Goal: Task Accomplishment & Management: Manage account settings

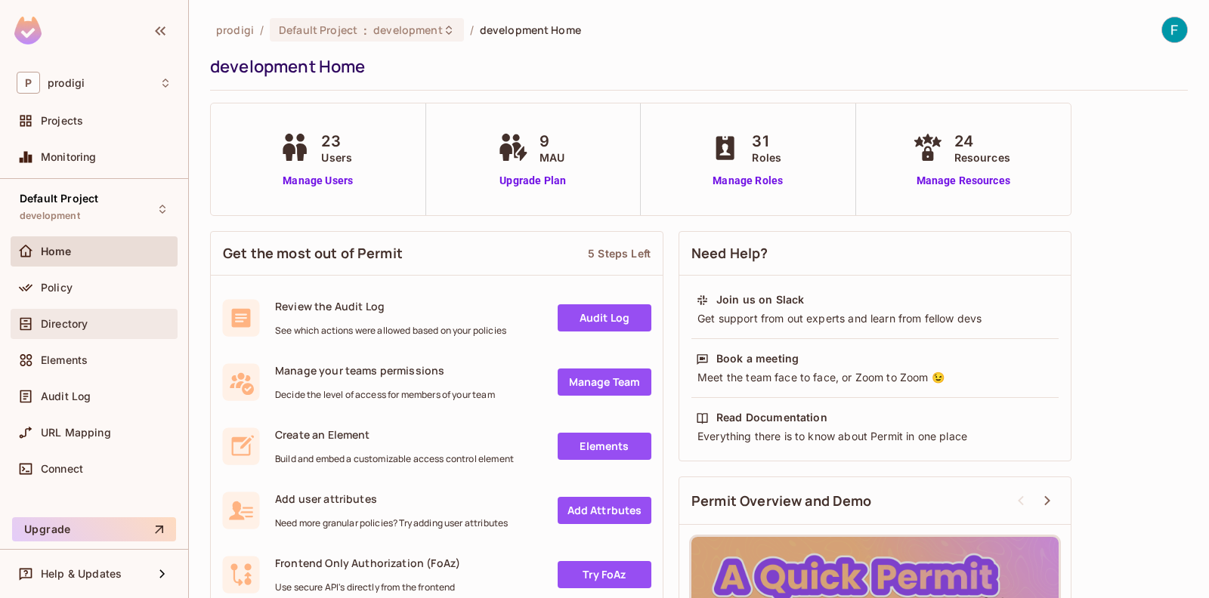
click at [137, 324] on div "Directory" at bounding box center [106, 324] width 131 height 12
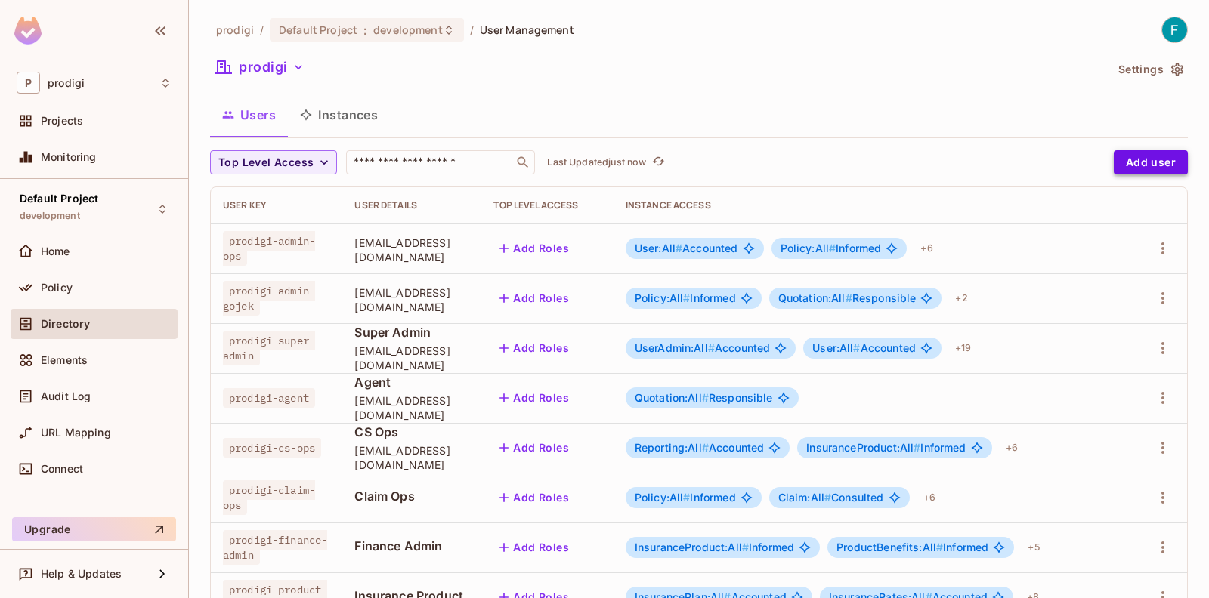
click at [1135, 168] on button "Add user" at bounding box center [1150, 162] width 74 height 24
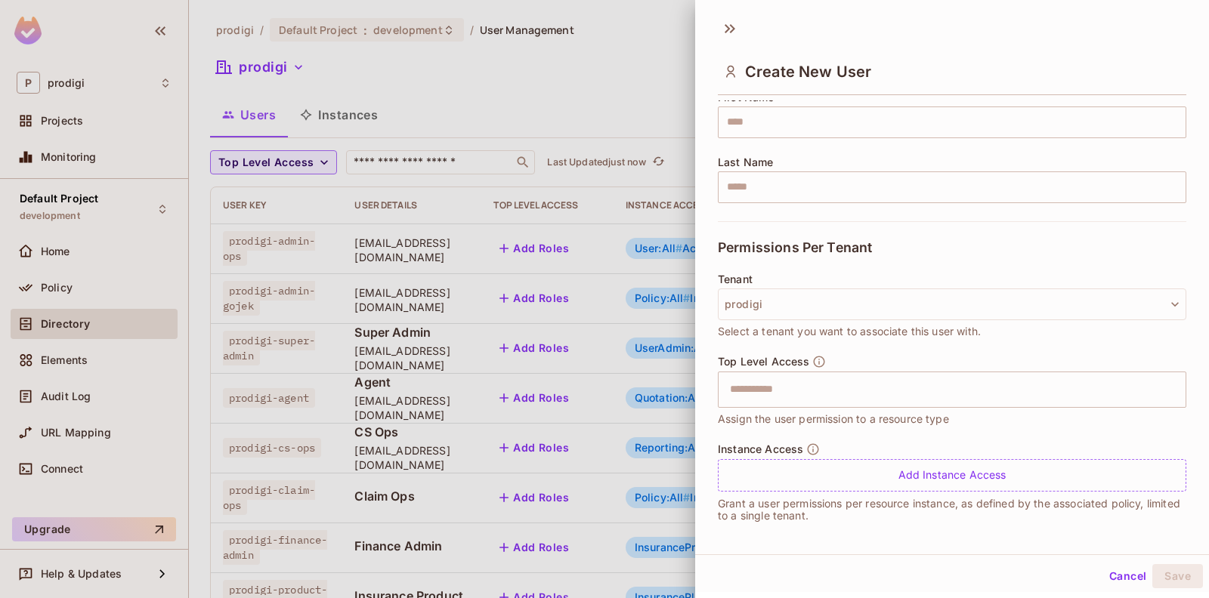
scroll to position [204, 0]
click at [520, 264] on div at bounding box center [604, 299] width 1209 height 598
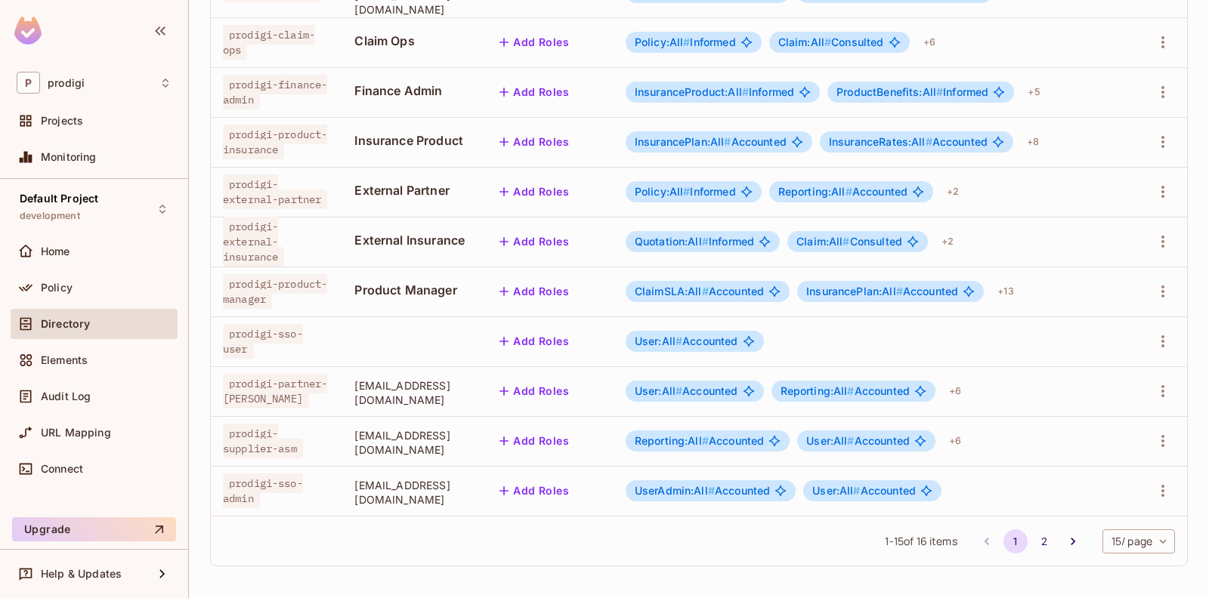
scroll to position [440, 0]
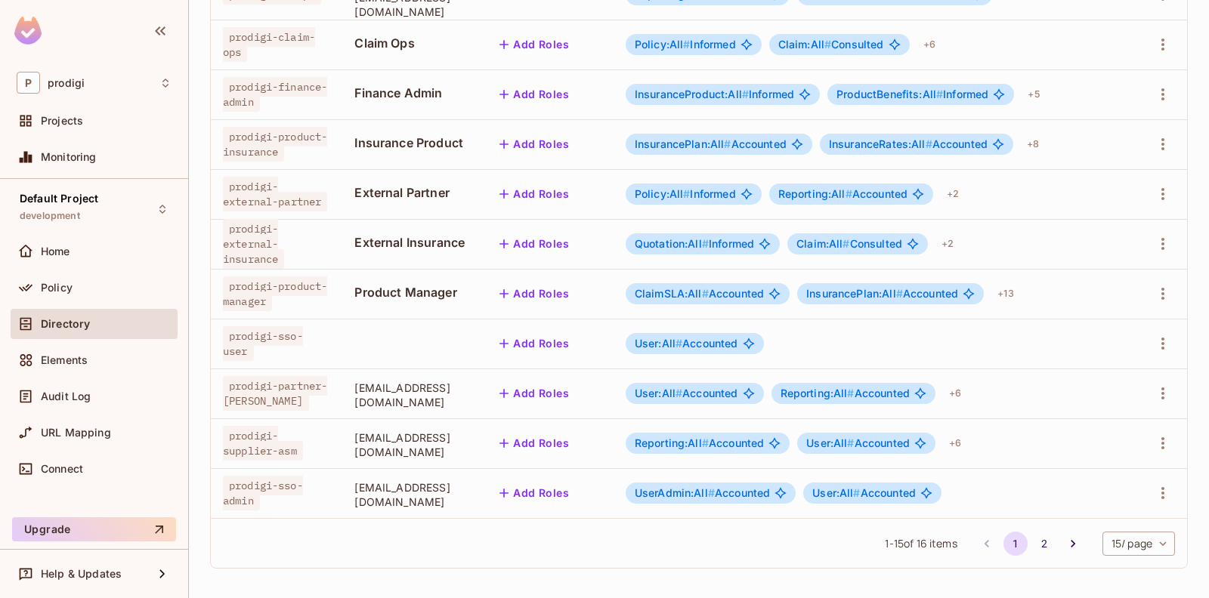
scroll to position [455, 0]
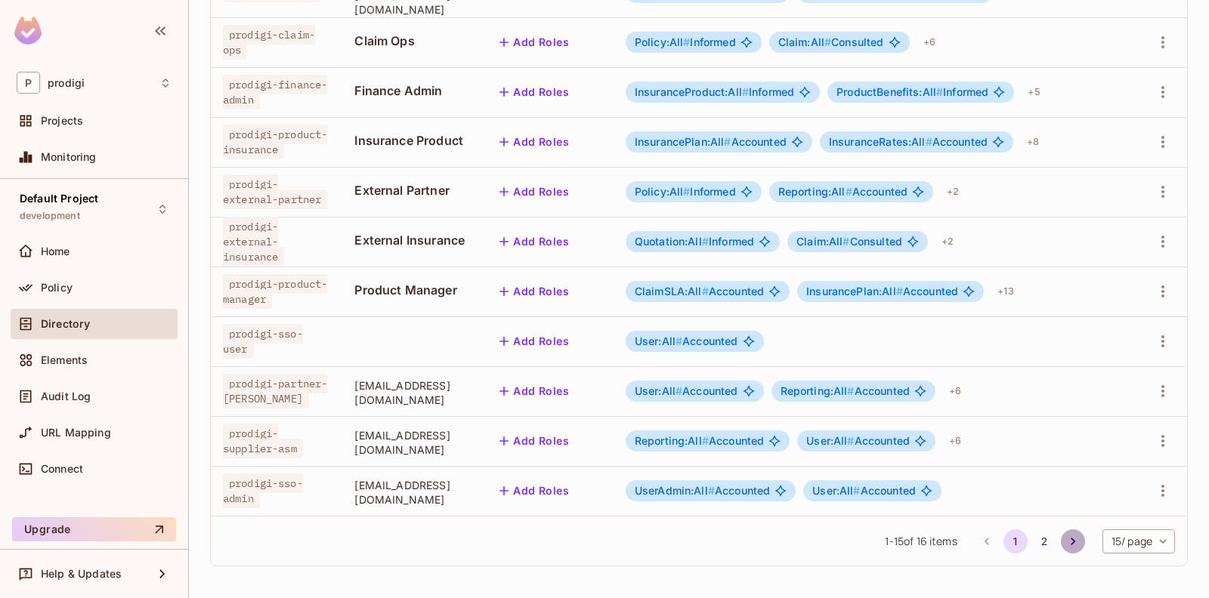
click at [1061, 539] on button "Go to next page" at bounding box center [1073, 542] width 24 height 24
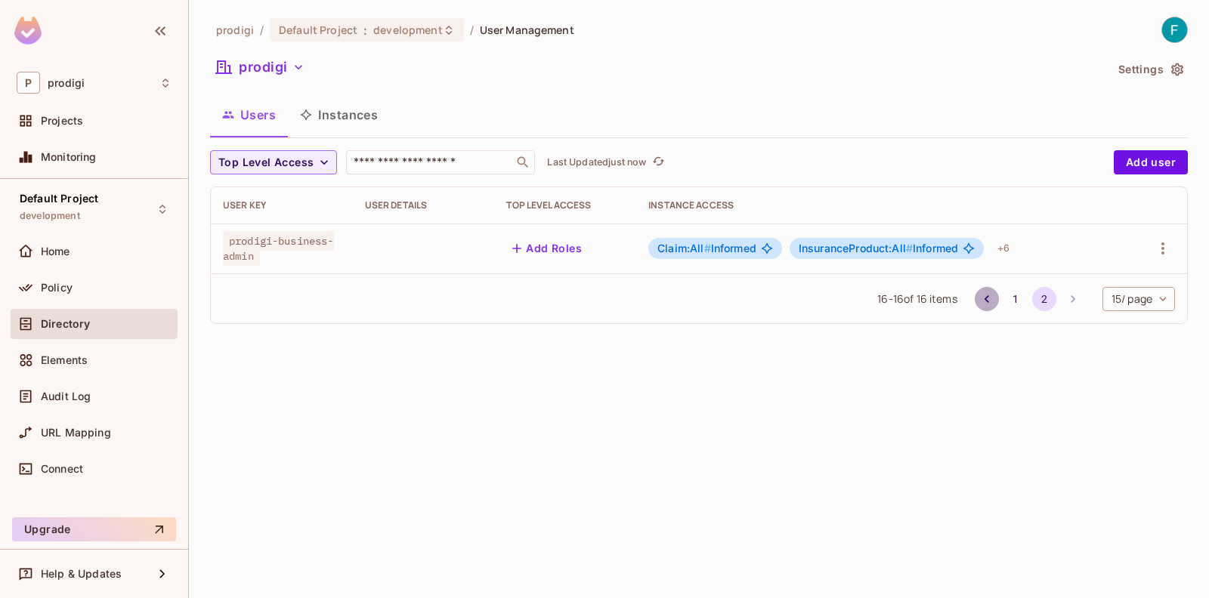
click at [984, 301] on icon "Go to previous page" at bounding box center [986, 299] width 5 height 8
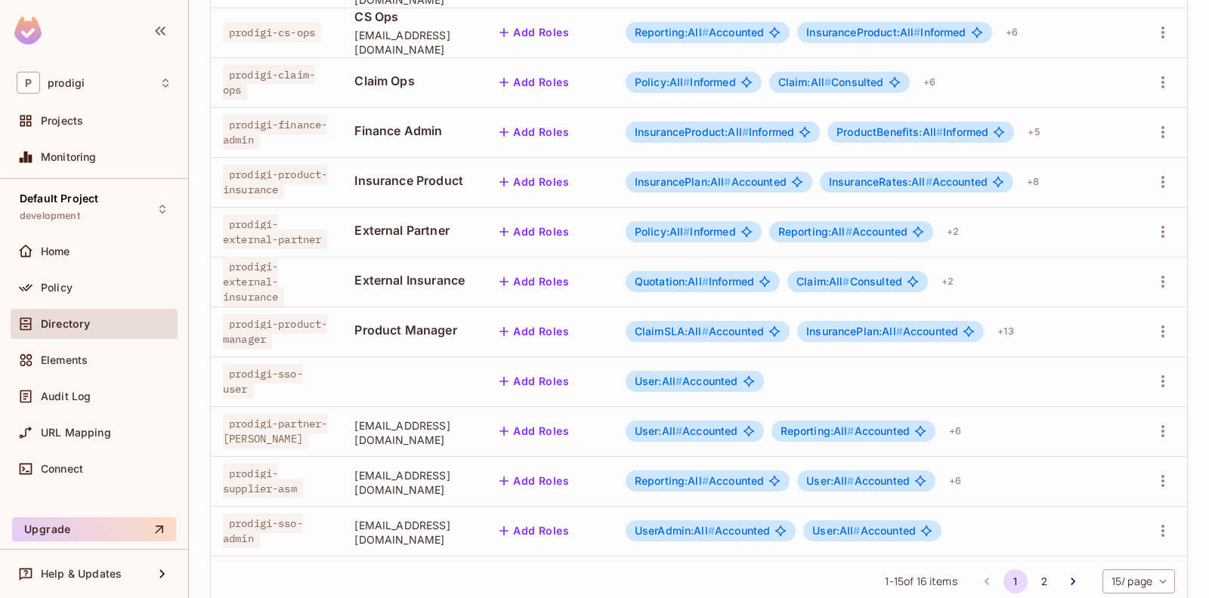
scroll to position [434, 0]
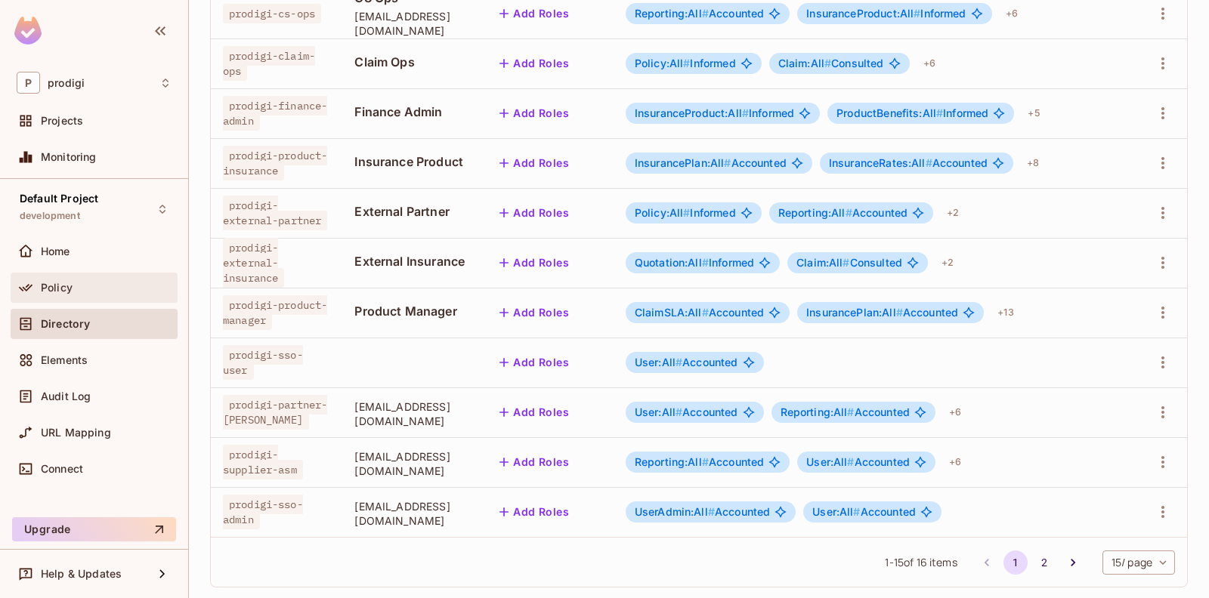
click at [50, 287] on span "Policy" at bounding box center [57, 288] width 32 height 12
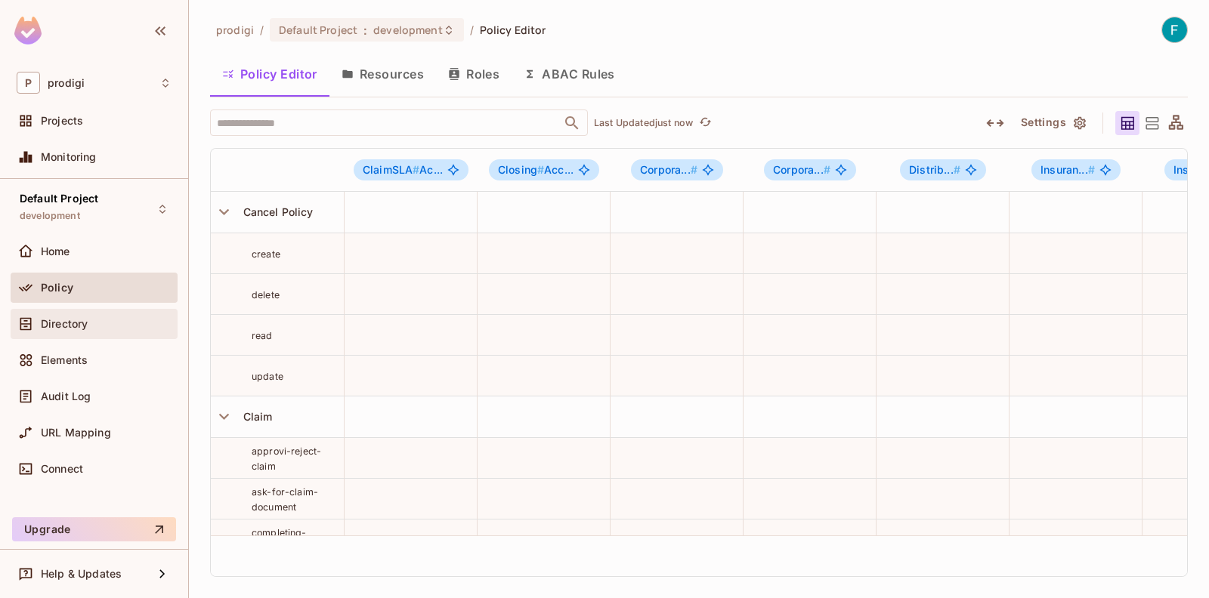
click at [77, 323] on span "Directory" at bounding box center [64, 324] width 47 height 12
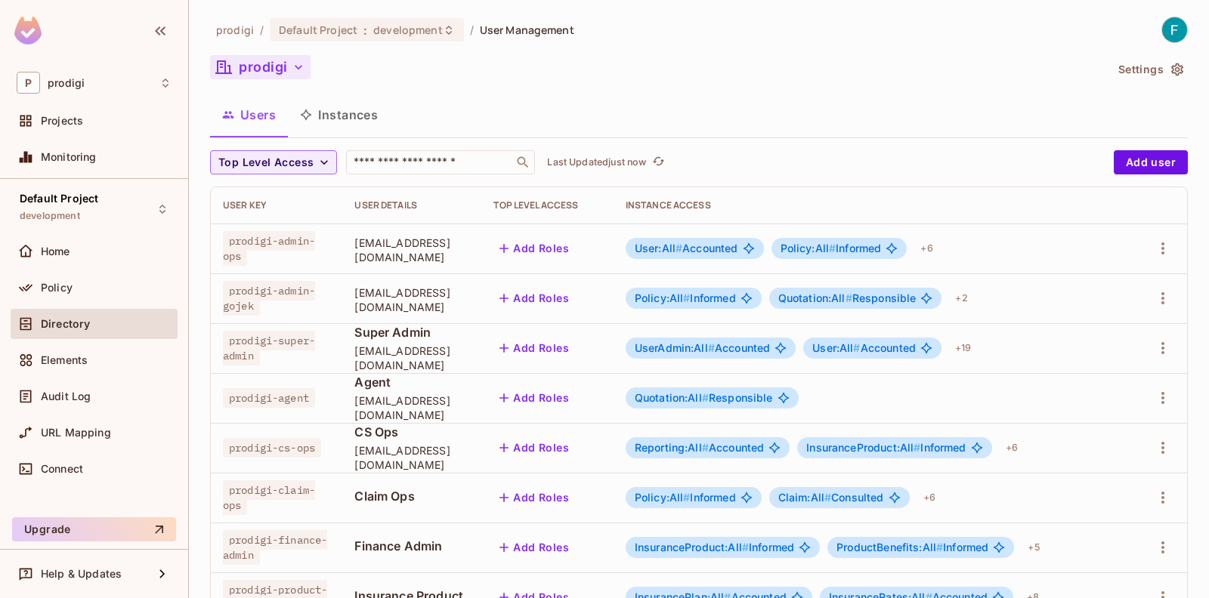
click at [271, 70] on button "prodigi" at bounding box center [260, 67] width 100 height 24
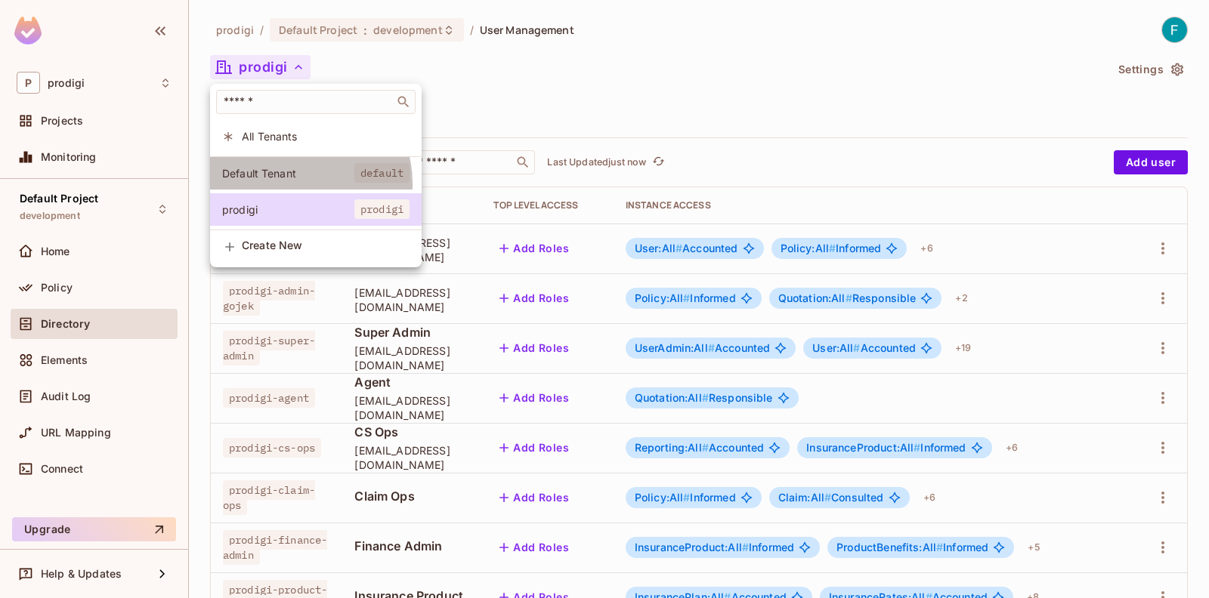
click at [295, 184] on li "Default Tenant default" at bounding box center [316, 173] width 212 height 32
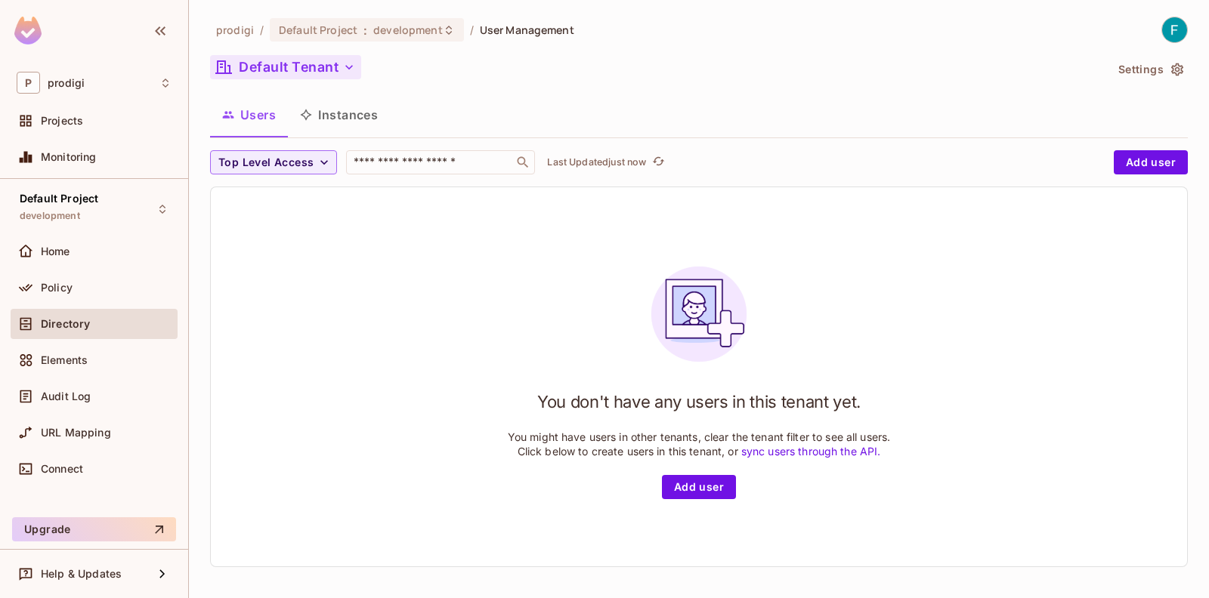
click at [311, 65] on button "Default Tenant" at bounding box center [285, 67] width 151 height 24
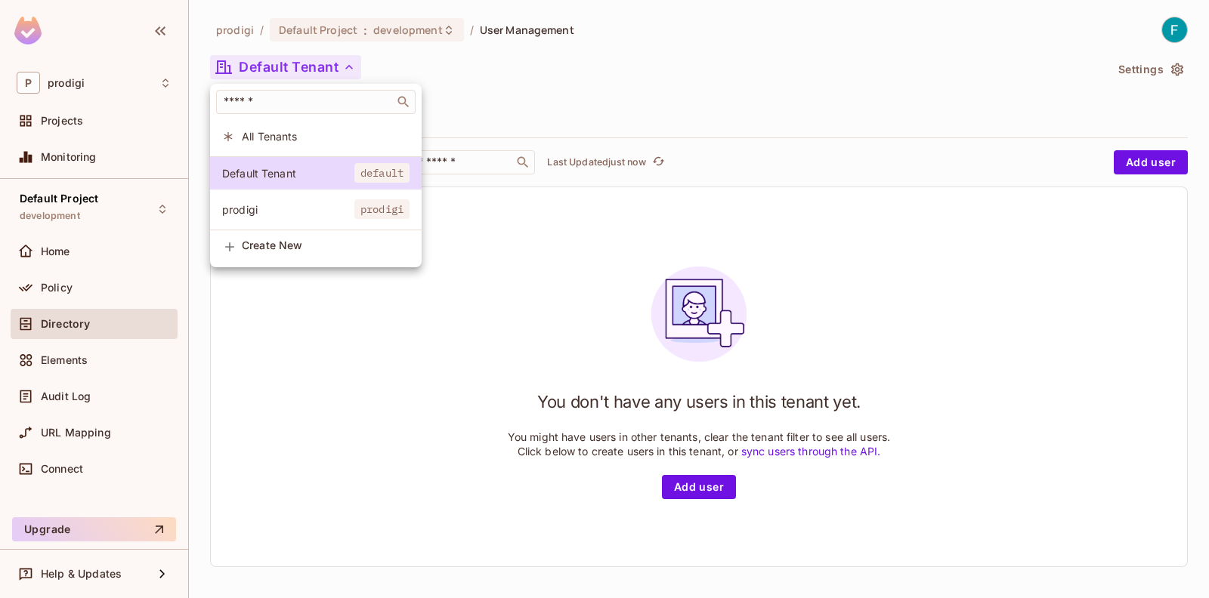
click at [283, 215] on span "prodigi" at bounding box center [288, 209] width 132 height 14
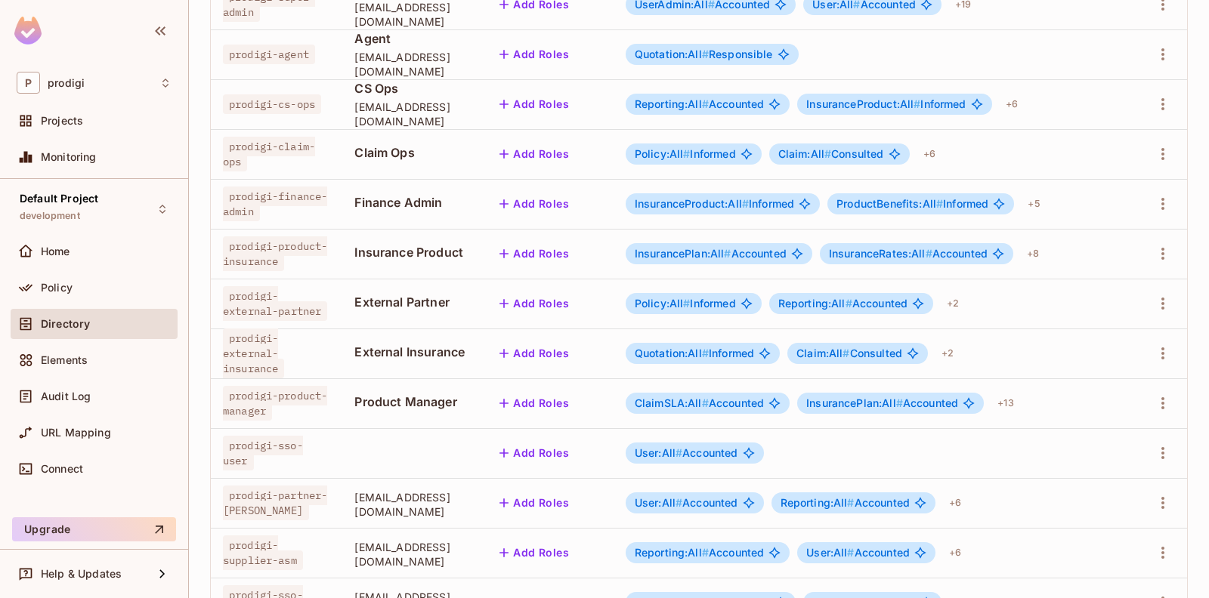
scroll to position [455, 0]
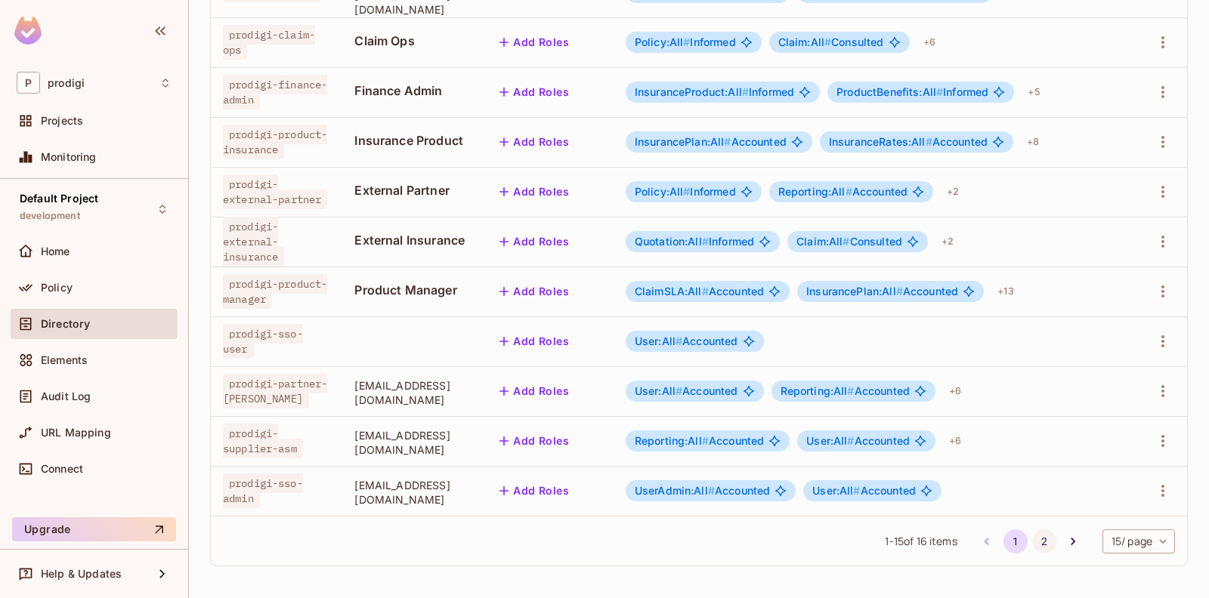
click at [1032, 540] on button "2" at bounding box center [1044, 542] width 24 height 24
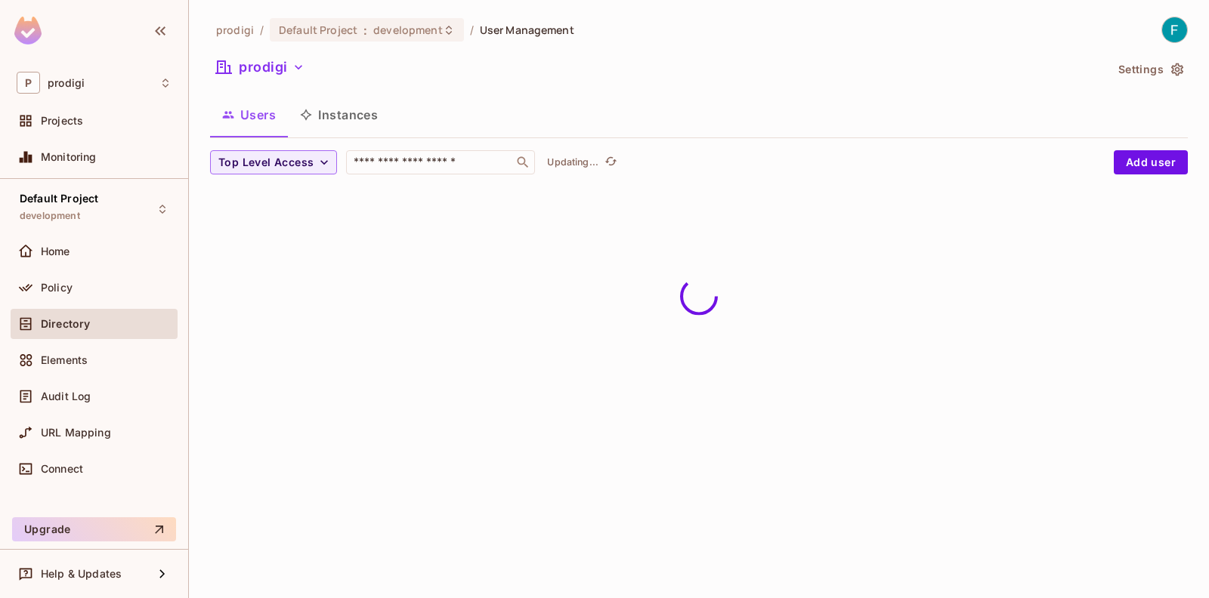
scroll to position [0, 0]
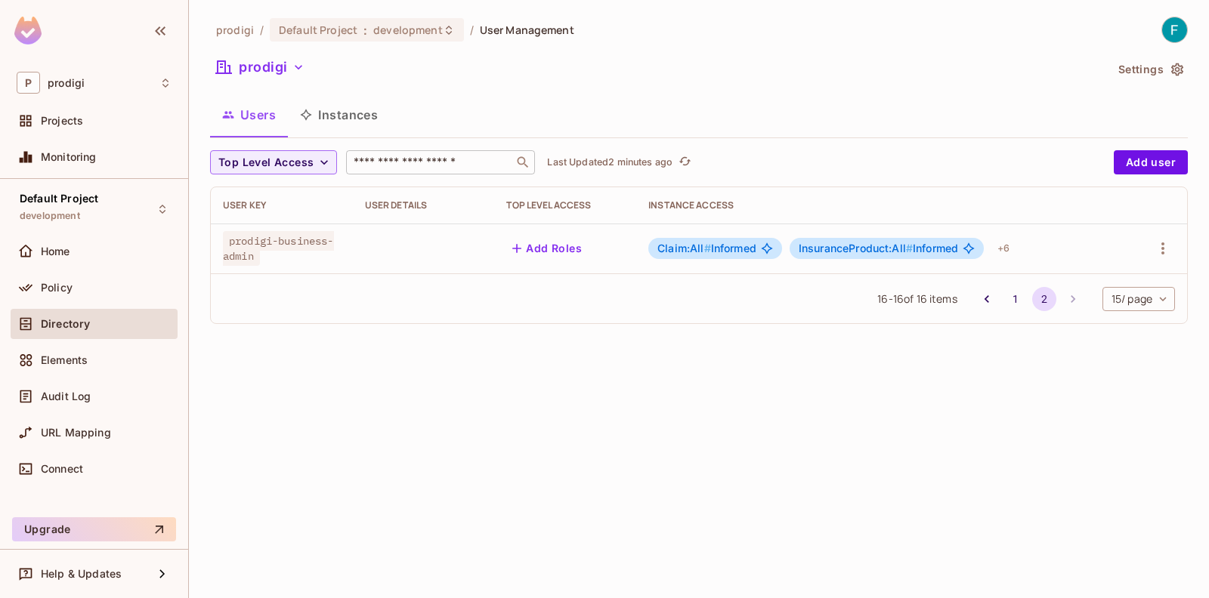
click at [414, 168] on input "text" at bounding box center [429, 162] width 159 height 15
paste input "**********"
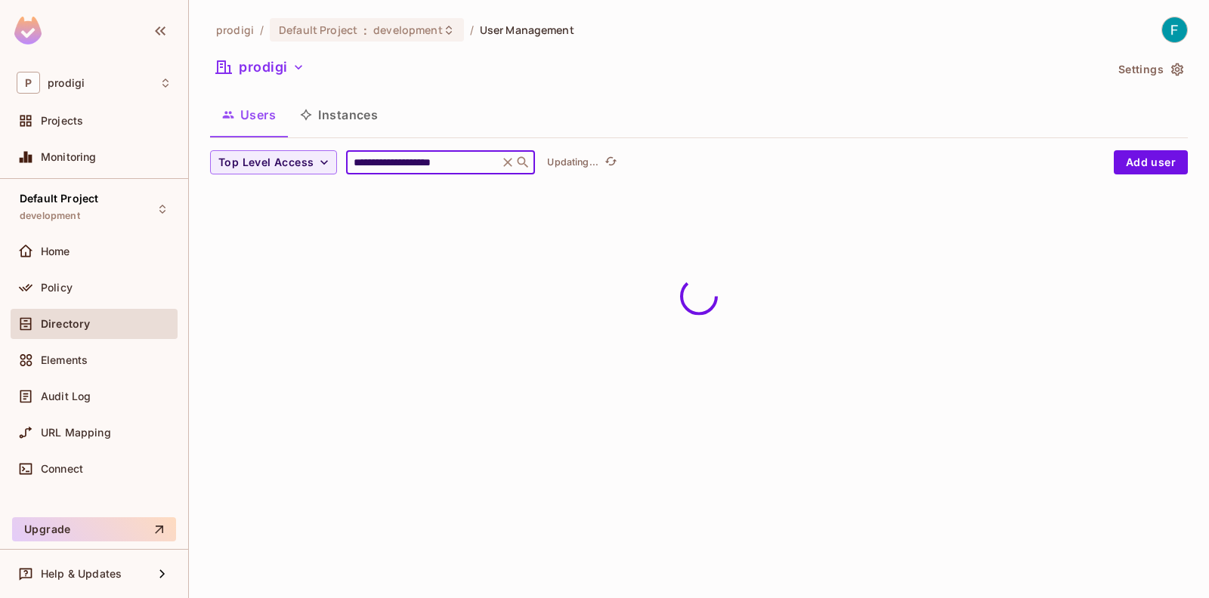
type input "**********"
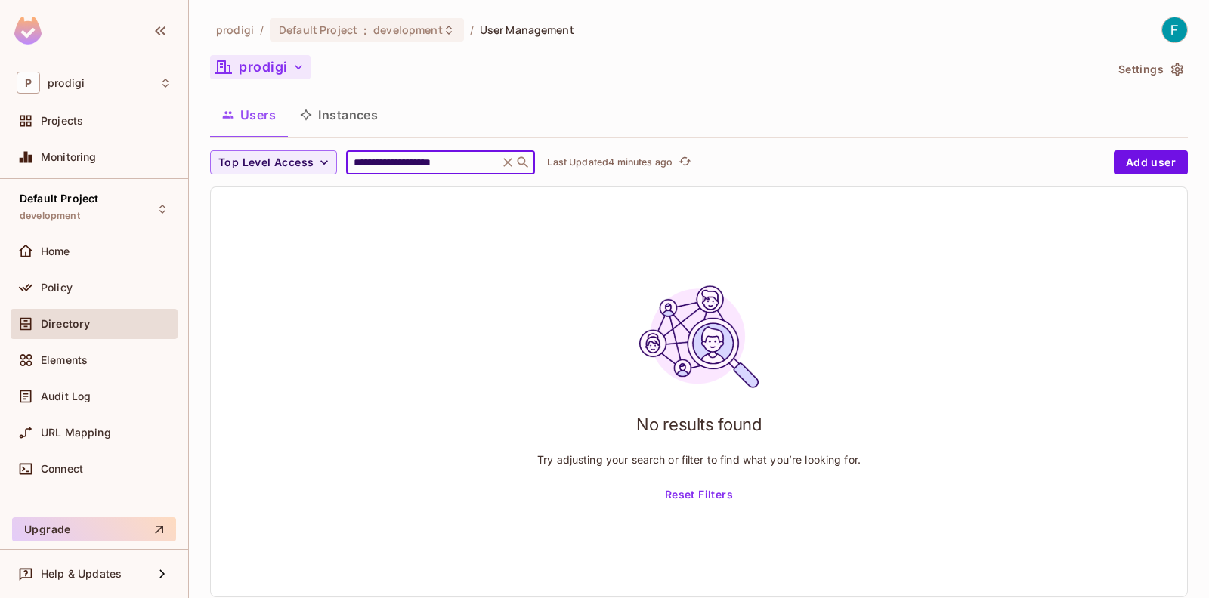
click at [276, 65] on button "prodigi" at bounding box center [260, 67] width 100 height 24
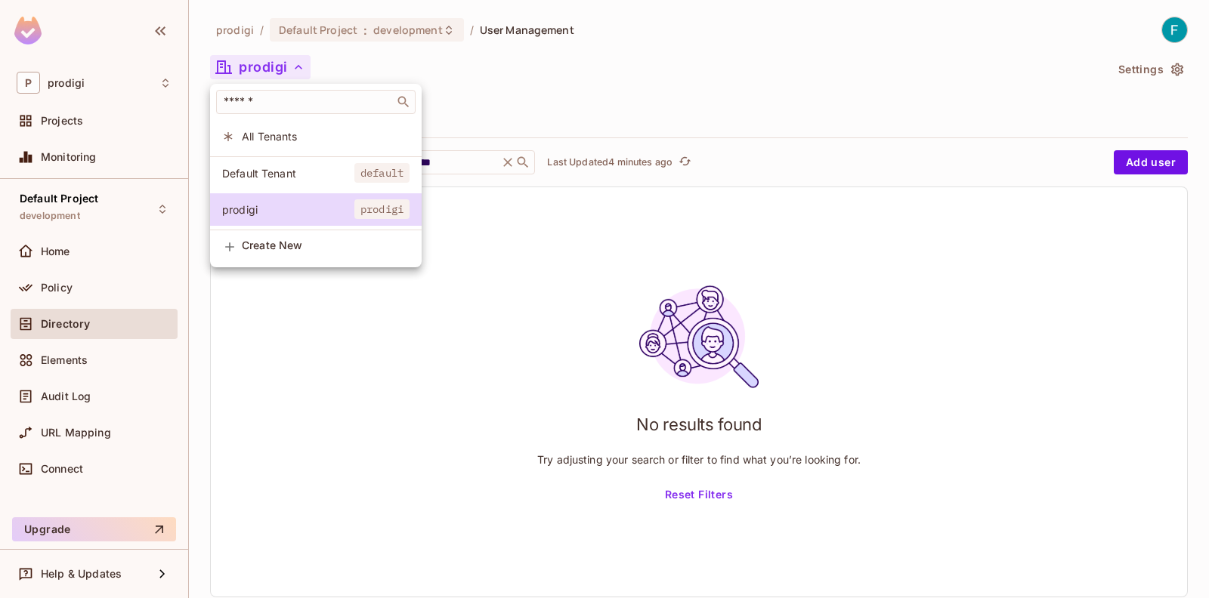
click at [274, 173] on span "Default Tenant" at bounding box center [288, 173] width 132 height 14
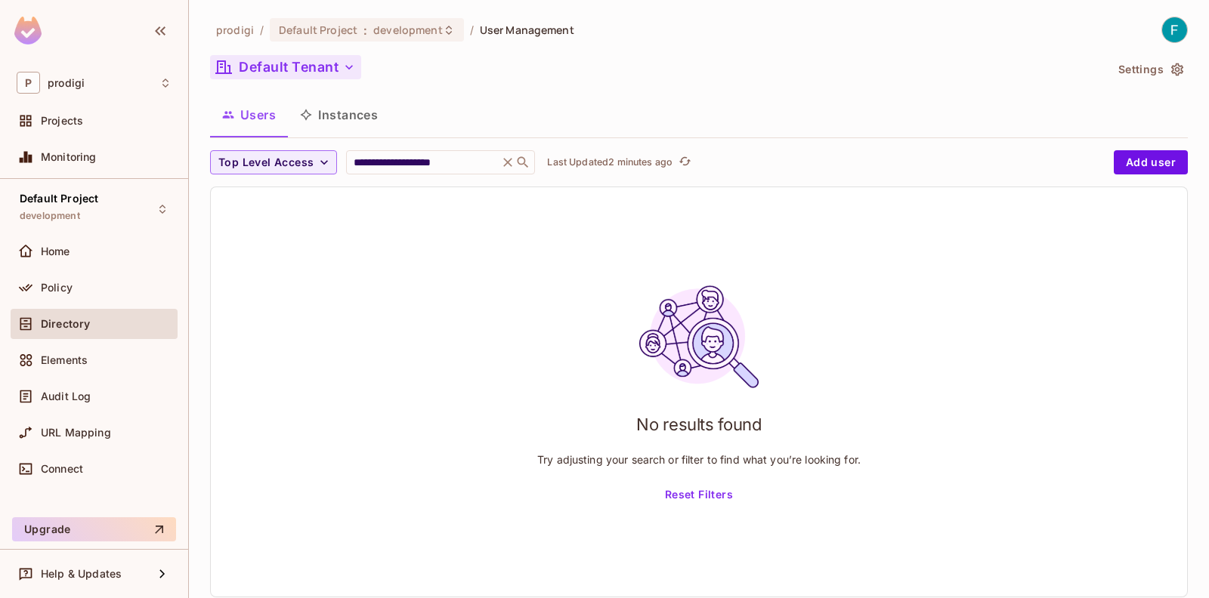
click at [318, 68] on button "Default Tenant" at bounding box center [285, 67] width 151 height 24
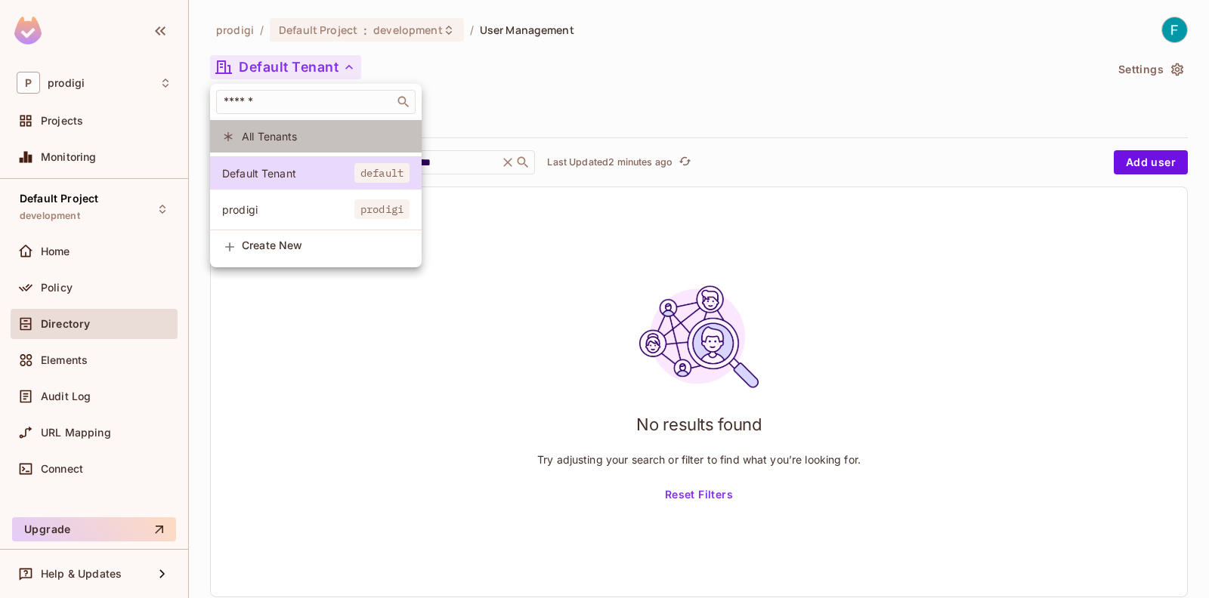
click at [279, 137] on span "All Tenants" at bounding box center [326, 136] width 168 height 14
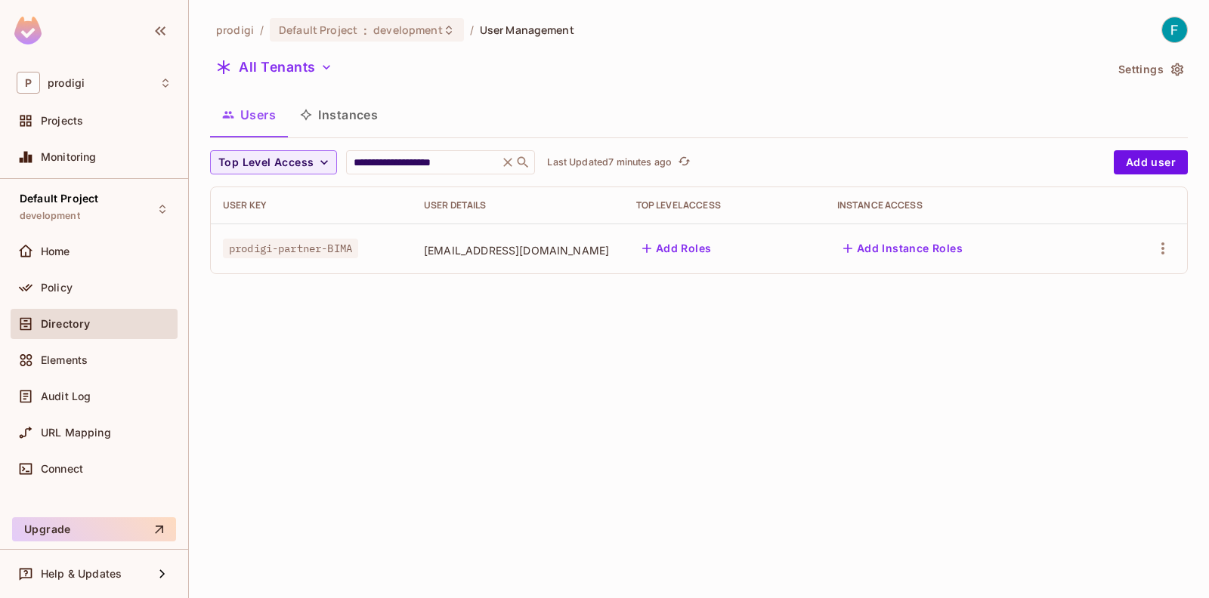
click at [116, 320] on div "Directory" at bounding box center [106, 324] width 131 height 12
click at [505, 158] on icon at bounding box center [507, 162] width 15 height 15
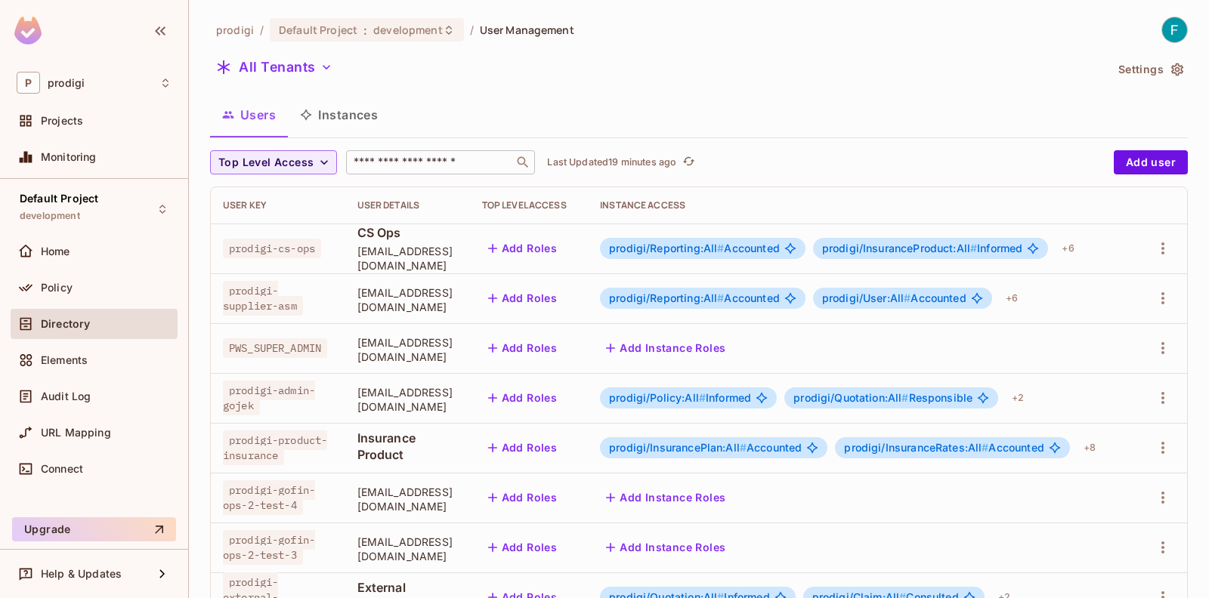
click at [500, 242] on icon "button" at bounding box center [492, 248] width 15 height 15
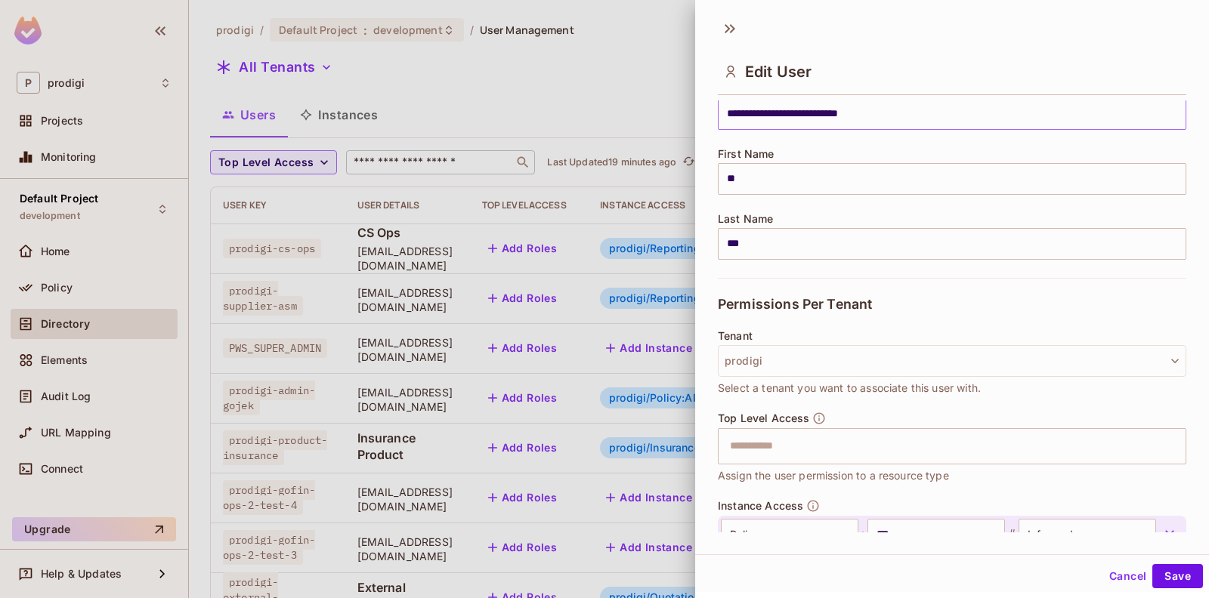
scroll to position [147, 0]
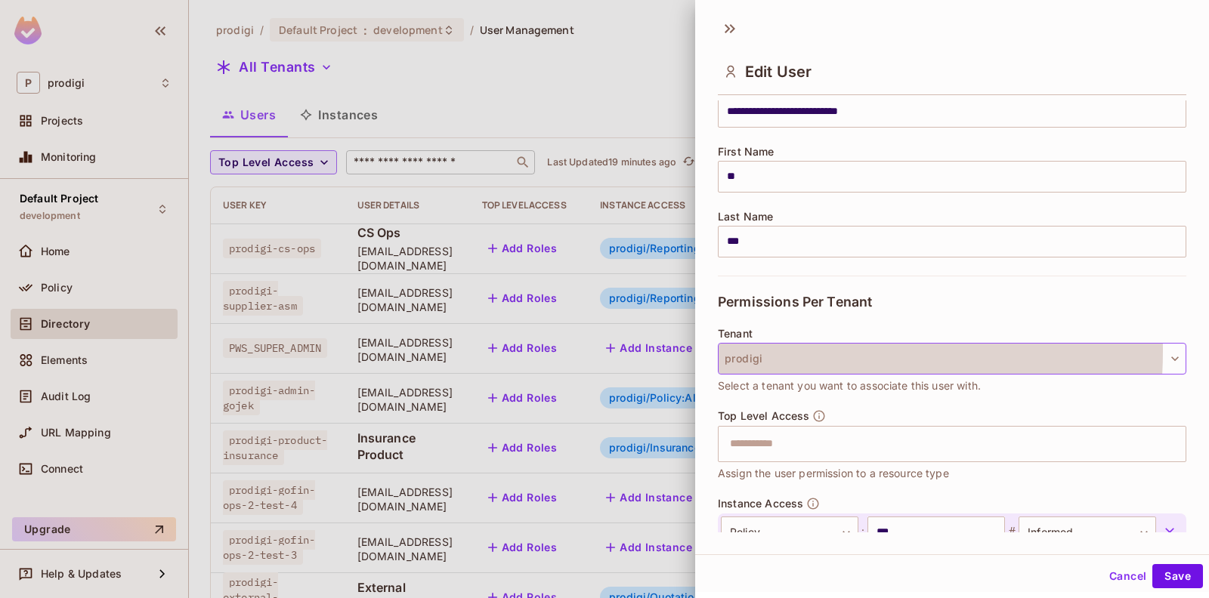
click at [755, 350] on button "prodigi" at bounding box center [952, 359] width 468 height 32
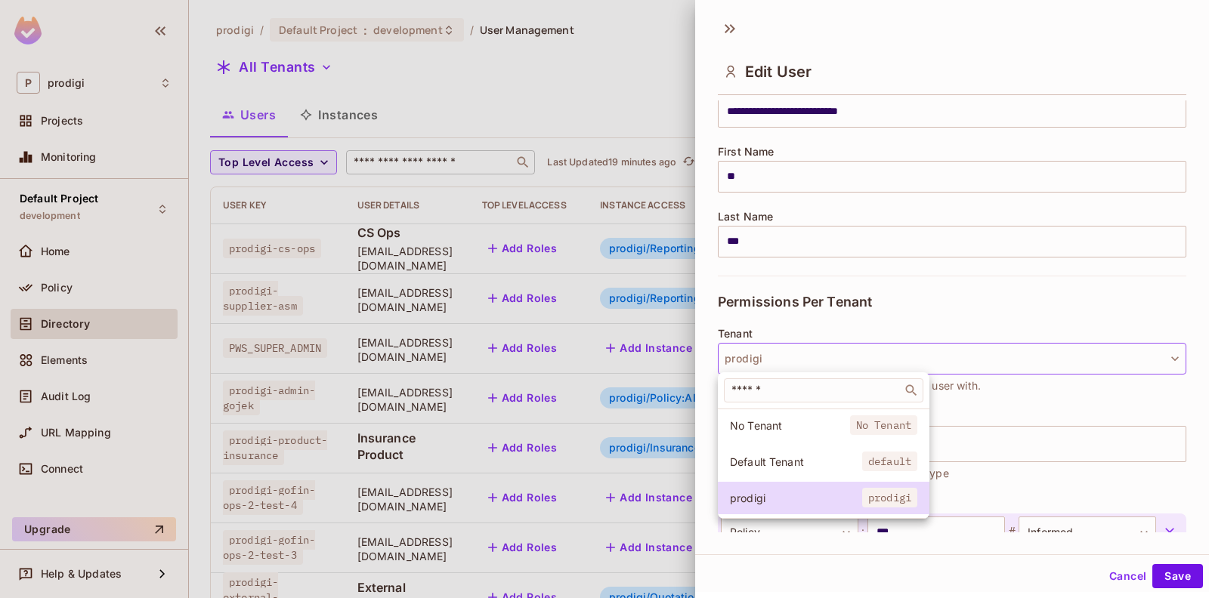
click at [758, 353] on div at bounding box center [604, 299] width 1209 height 598
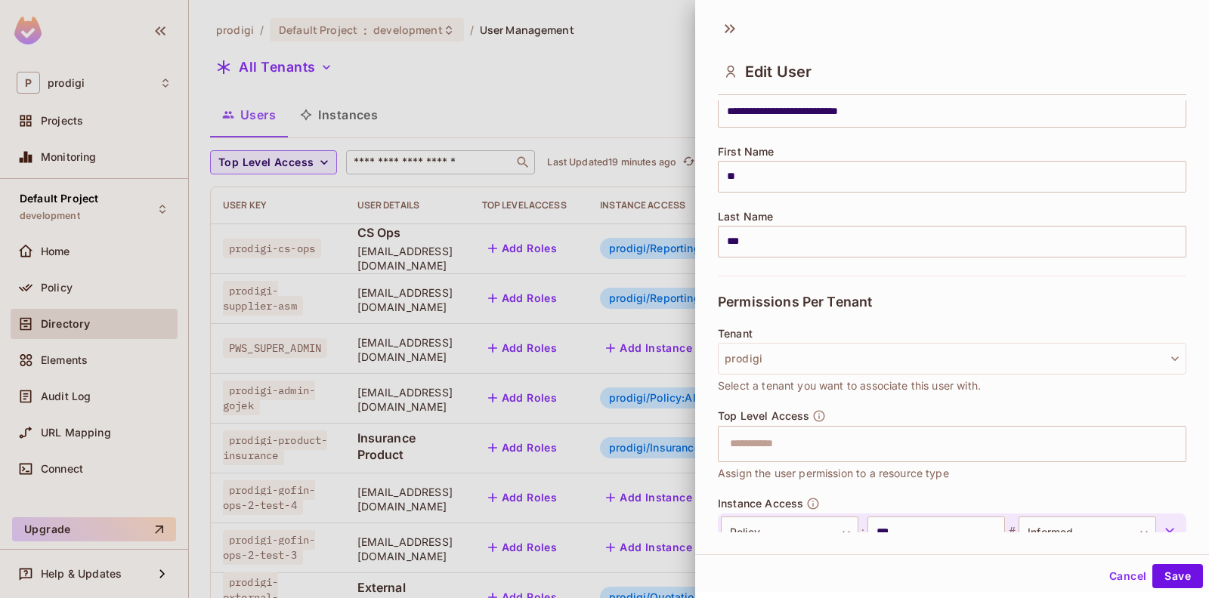
click at [564, 216] on div at bounding box center [604, 299] width 1209 height 598
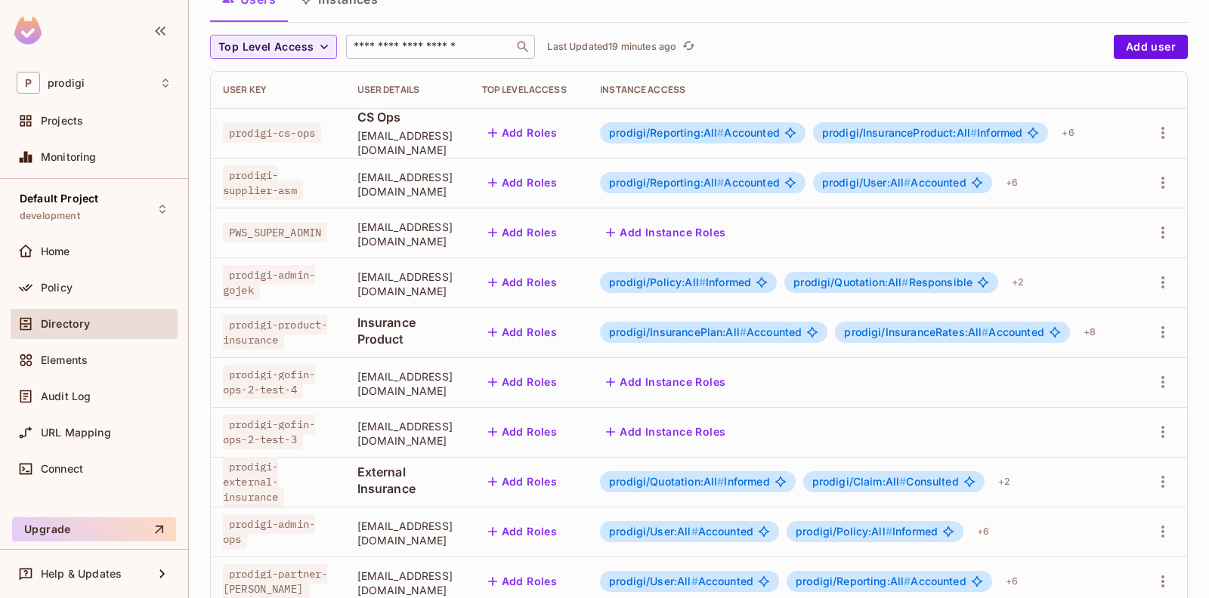
scroll to position [0, 0]
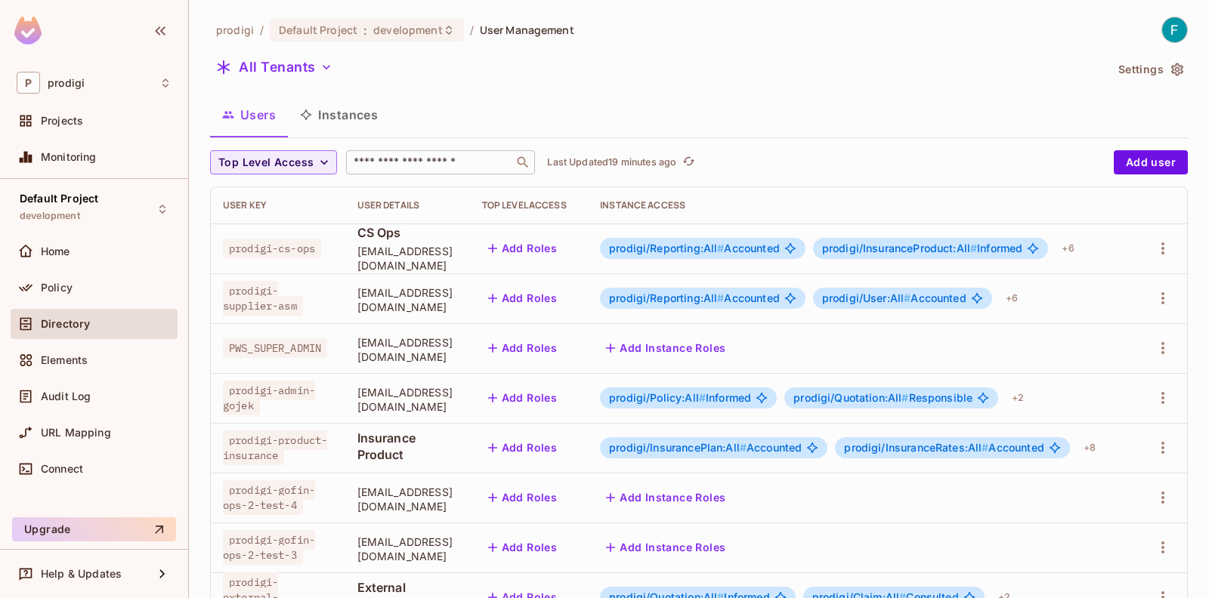
click at [415, 162] on input "text" at bounding box center [429, 162] width 159 height 15
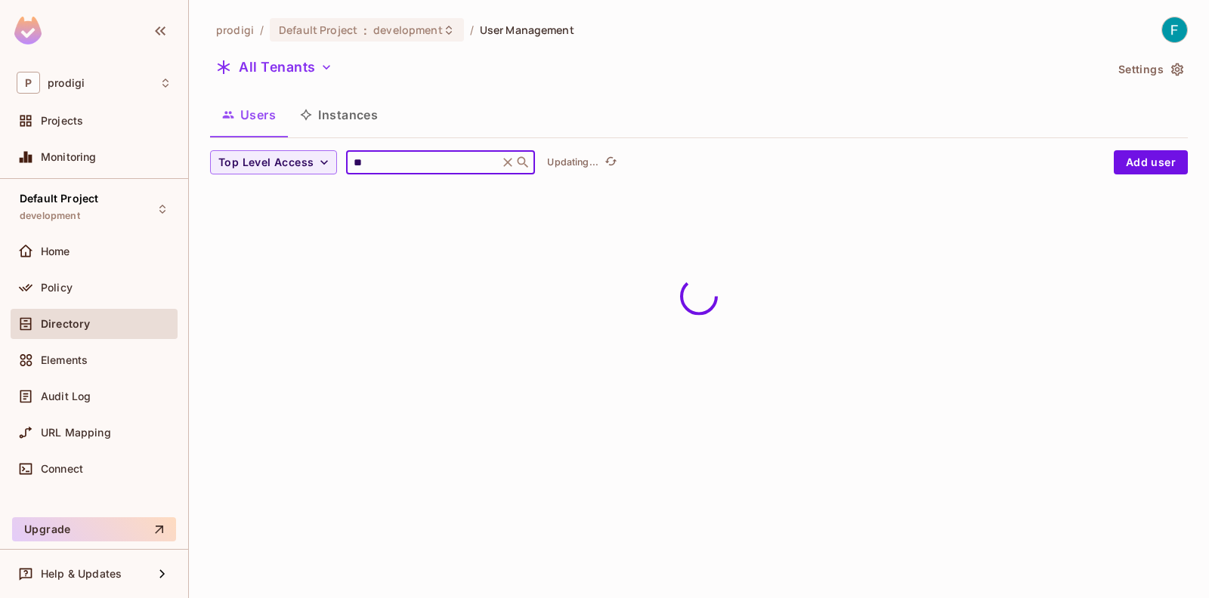
type input "*"
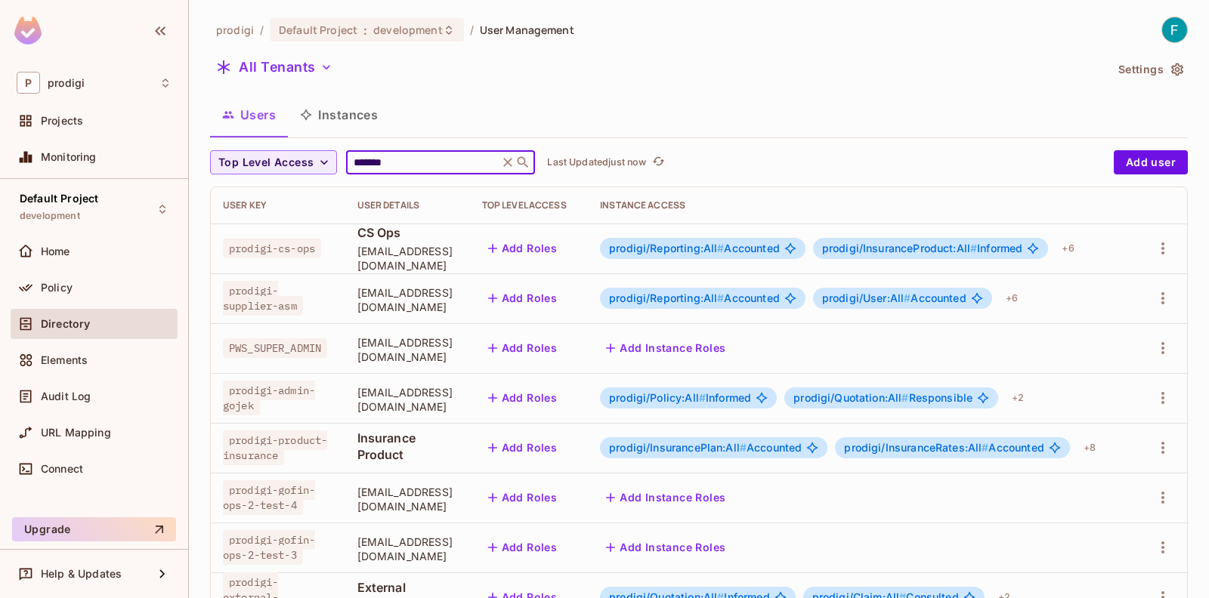
type input "*******"
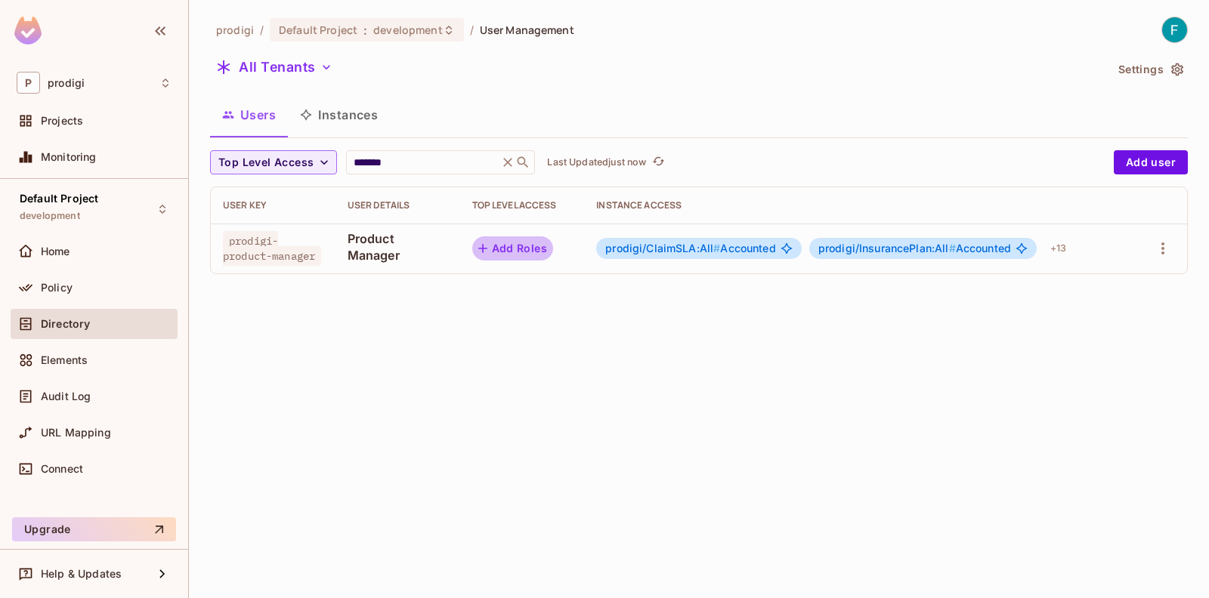
click at [508, 242] on button "Add Roles" at bounding box center [513, 248] width 82 height 24
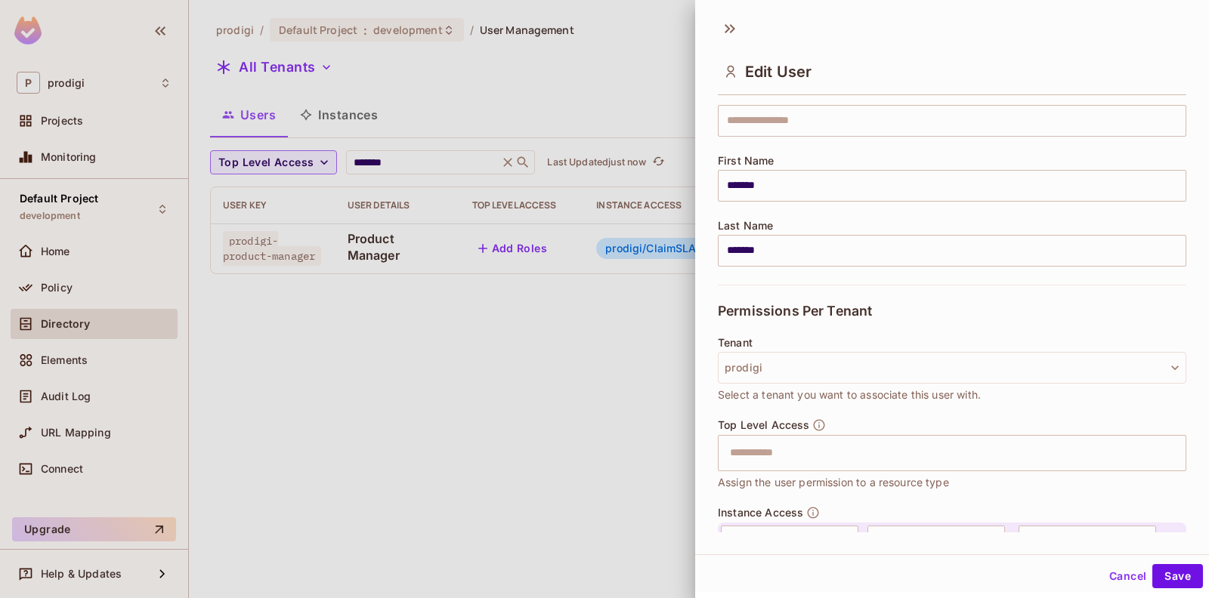
scroll to position [147, 0]
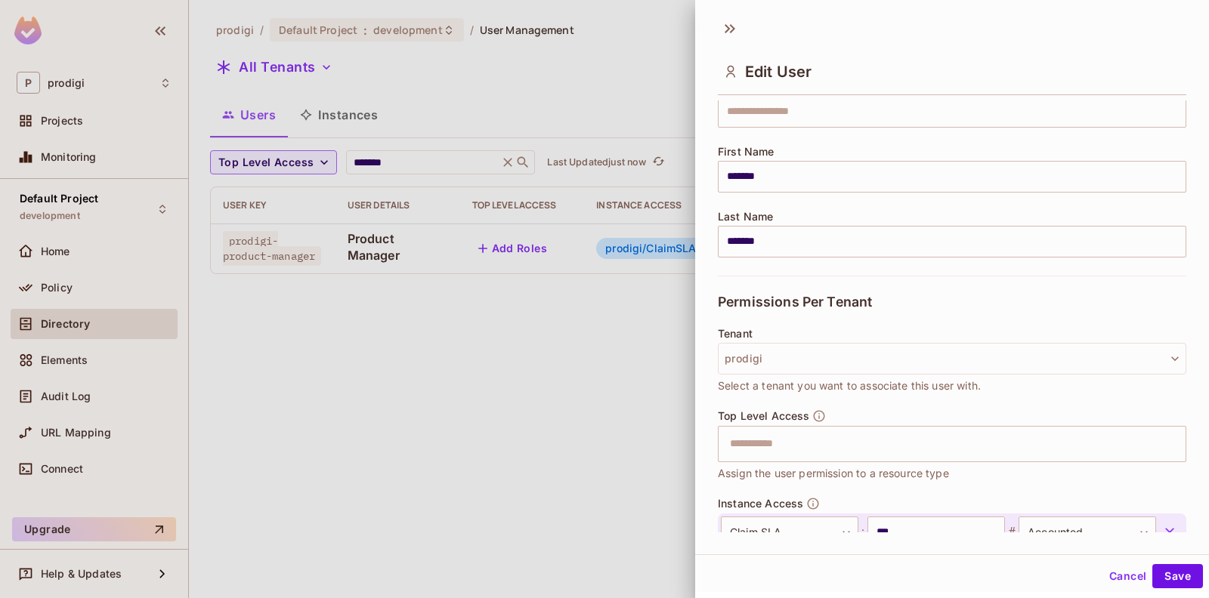
click at [623, 329] on div at bounding box center [604, 299] width 1209 height 598
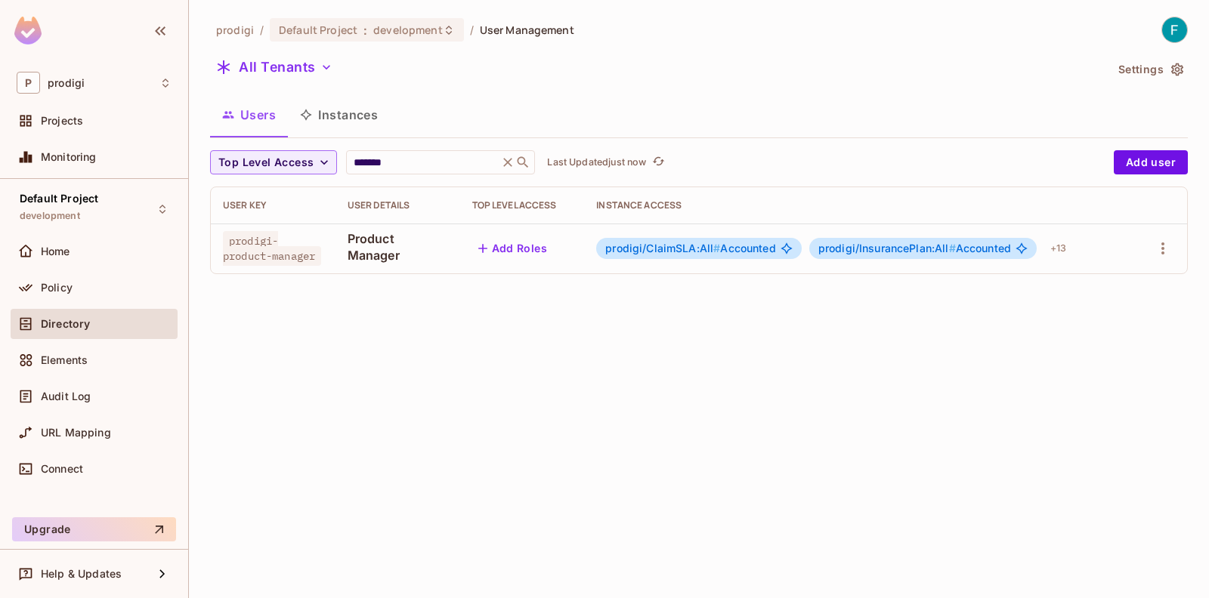
click at [503, 162] on icon at bounding box center [507, 162] width 15 height 15
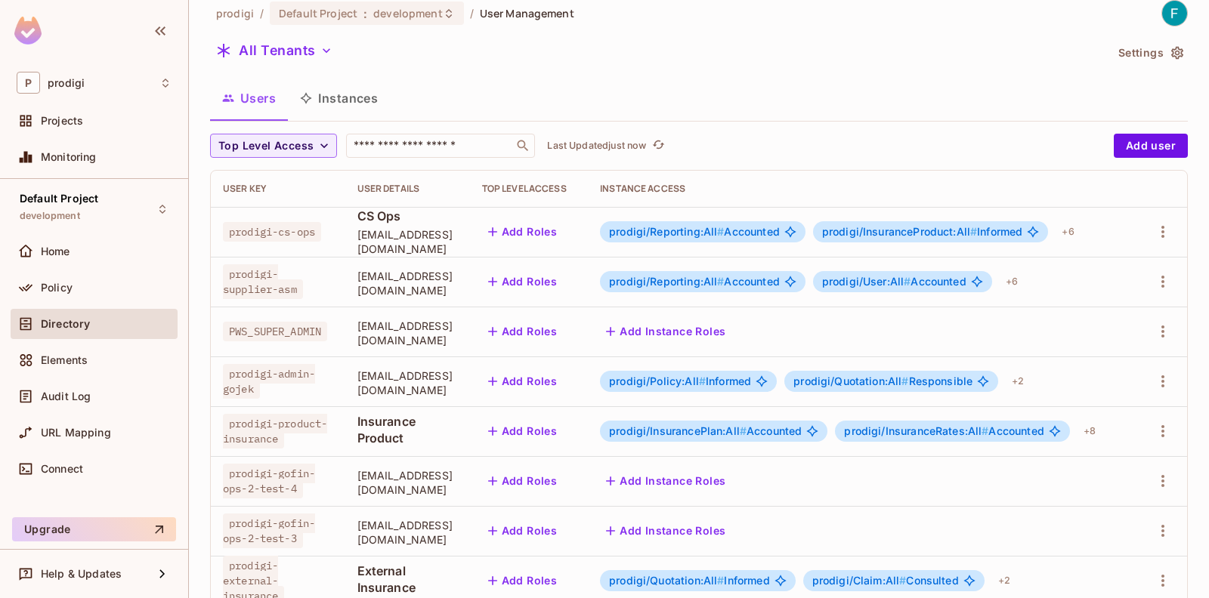
scroll to position [468, 0]
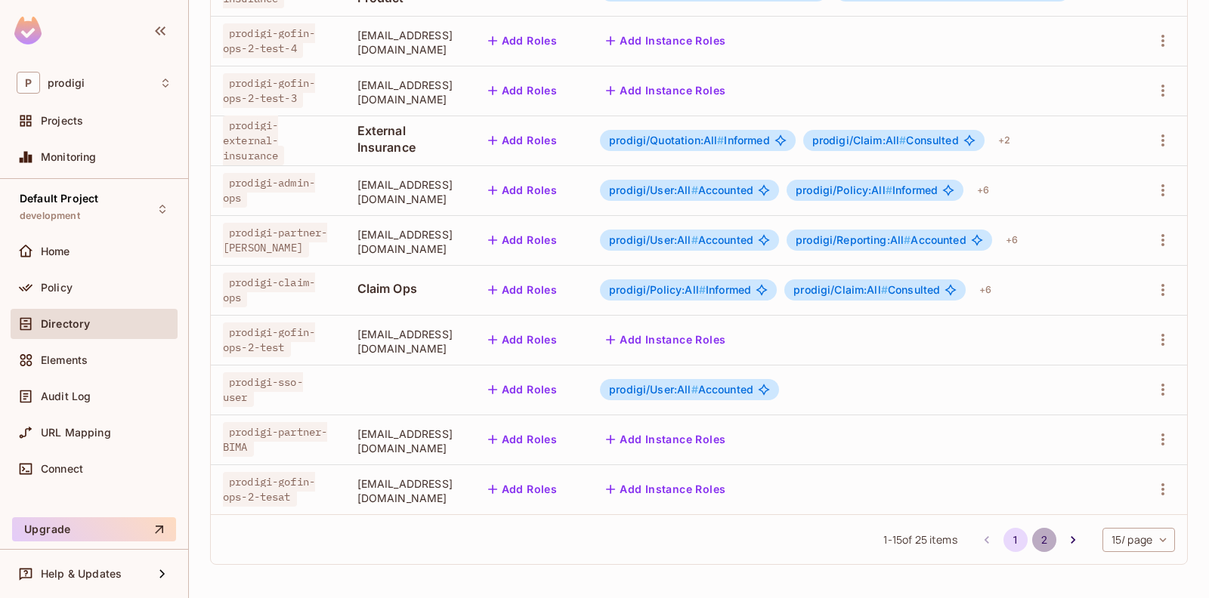
click at [1035, 540] on button "2" at bounding box center [1044, 540] width 24 height 24
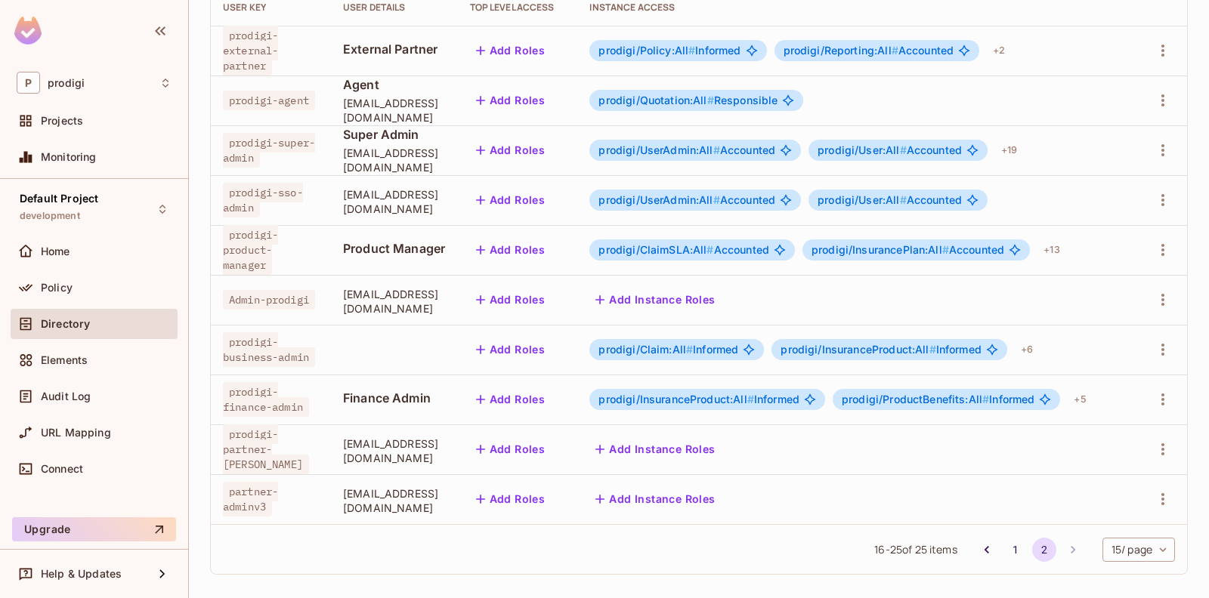
scroll to position [196, 0]
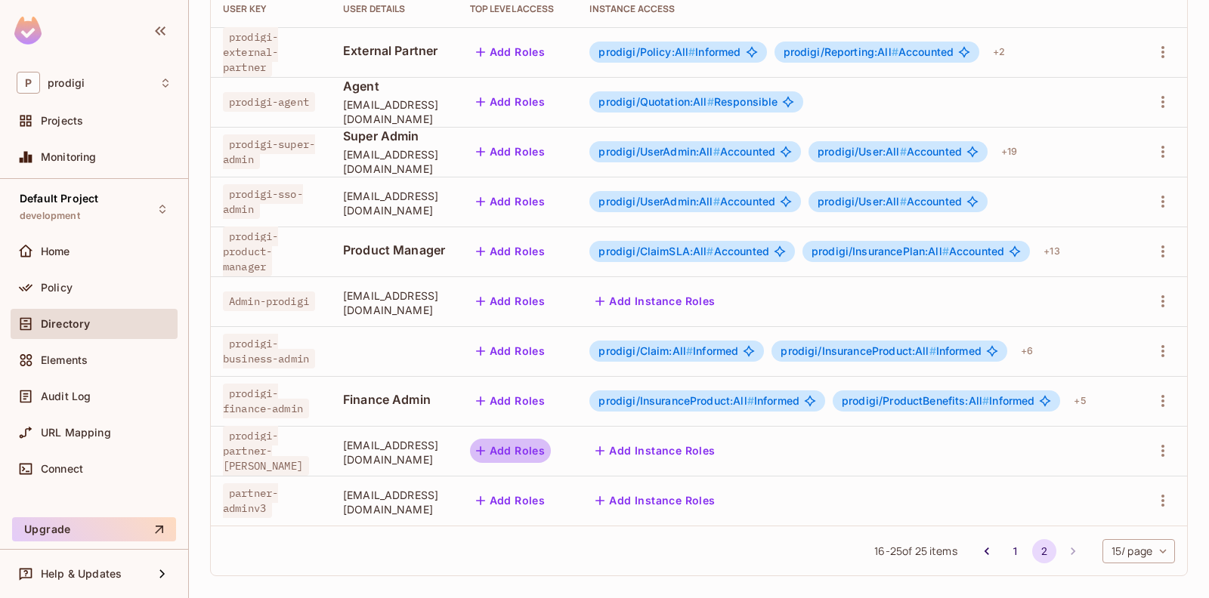
click at [488, 444] on icon "button" at bounding box center [480, 450] width 15 height 15
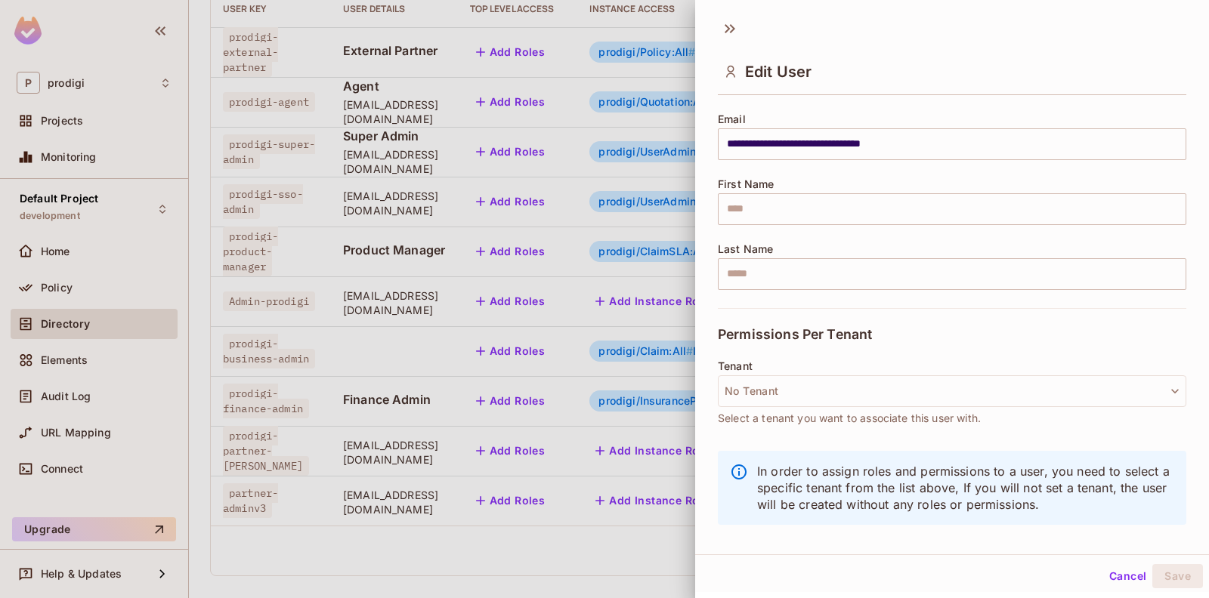
scroll to position [110, 0]
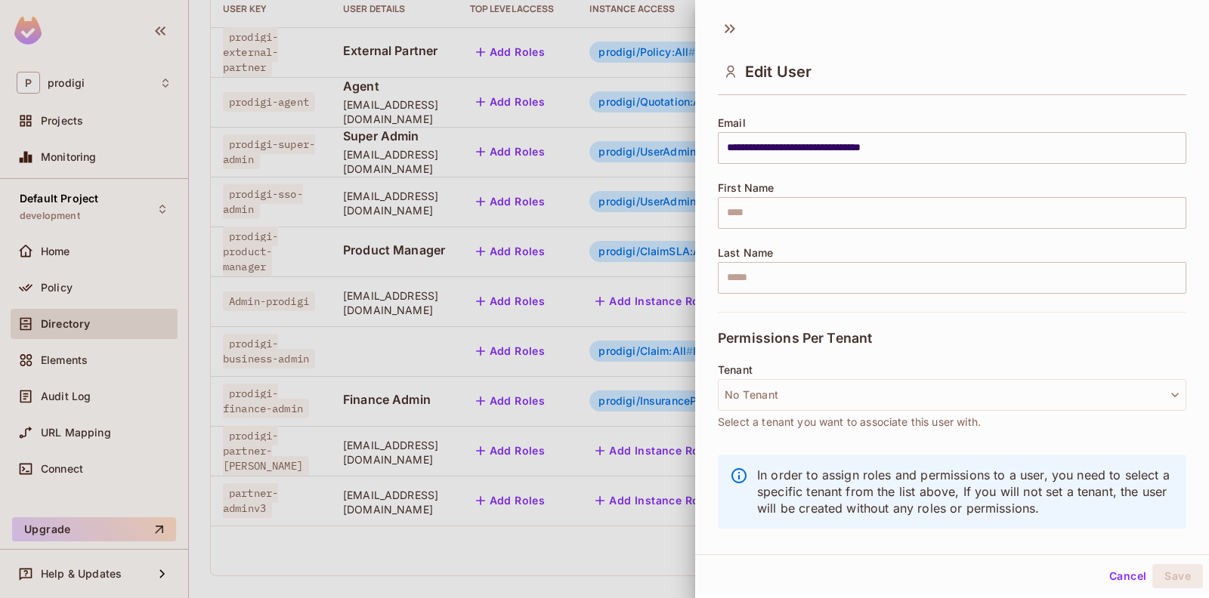
click at [650, 406] on div at bounding box center [604, 299] width 1209 height 598
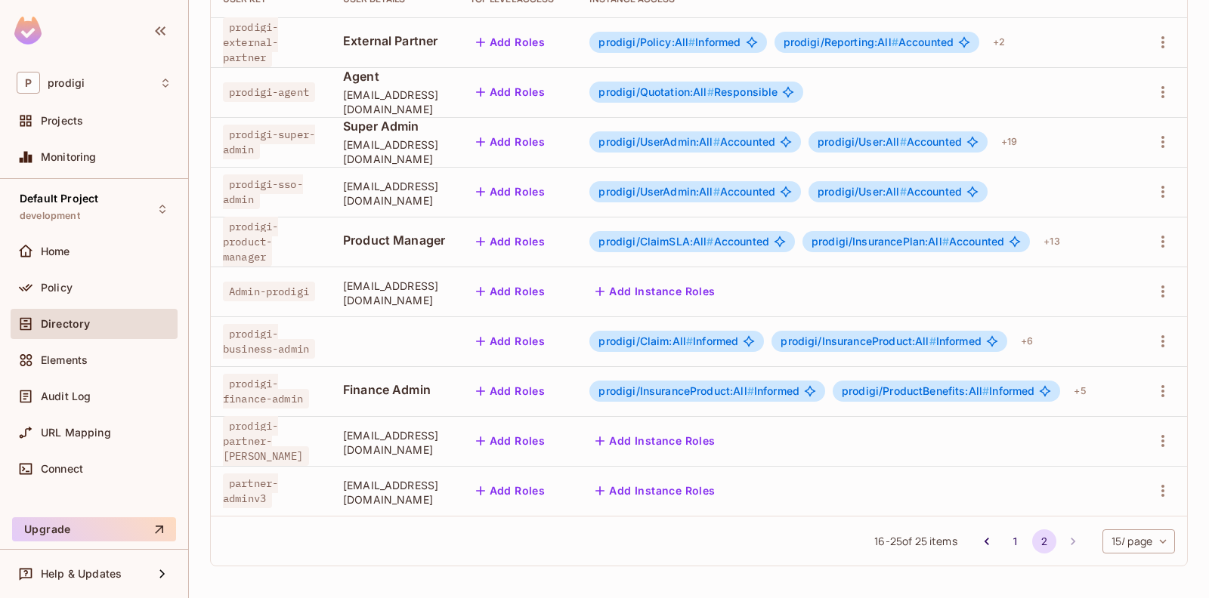
scroll to position [0, 0]
